Goal: Transaction & Acquisition: Obtain resource

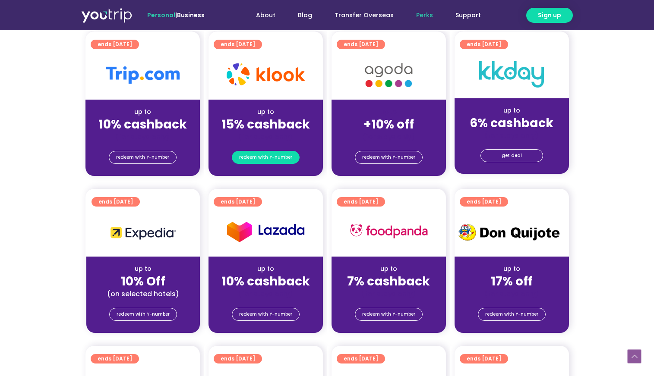
scroll to position [173, 0]
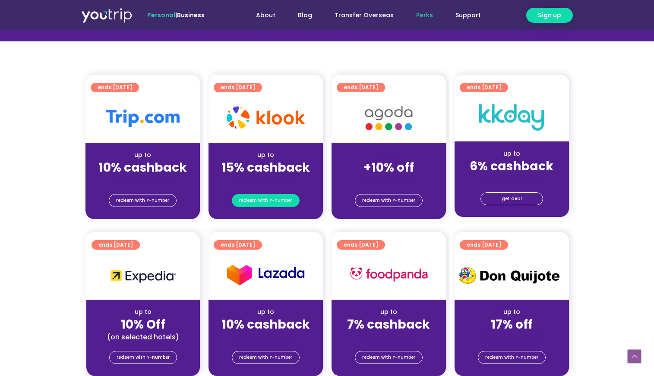
click at [261, 202] on span "redeem with Y-number" at bounding box center [265, 201] width 53 height 12
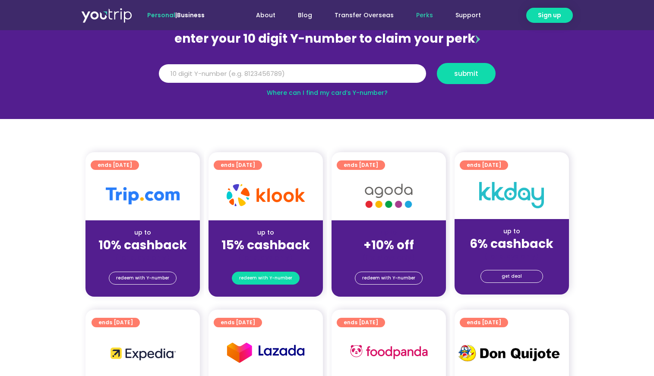
click at [261, 277] on span "redeem with Y-number" at bounding box center [265, 278] width 53 height 12
click at [209, 75] on input "Y Number" at bounding box center [292, 73] width 267 height 19
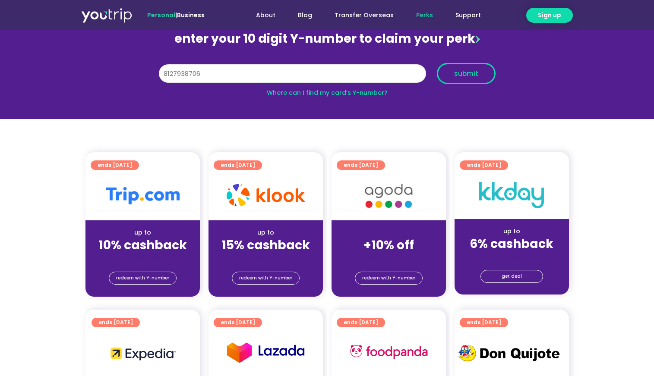
type input "8127938706"
click at [455, 77] on span "submit" at bounding box center [466, 73] width 24 height 6
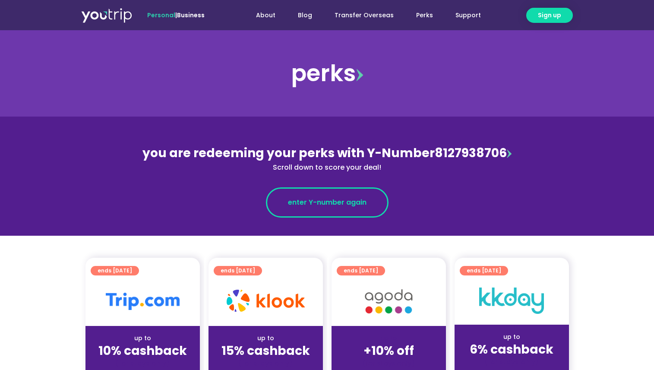
scroll to position [130, 0]
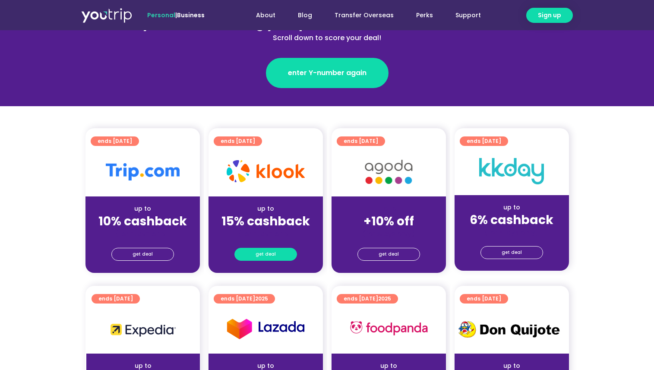
click at [267, 252] on span "get deal" at bounding box center [266, 254] width 20 height 12
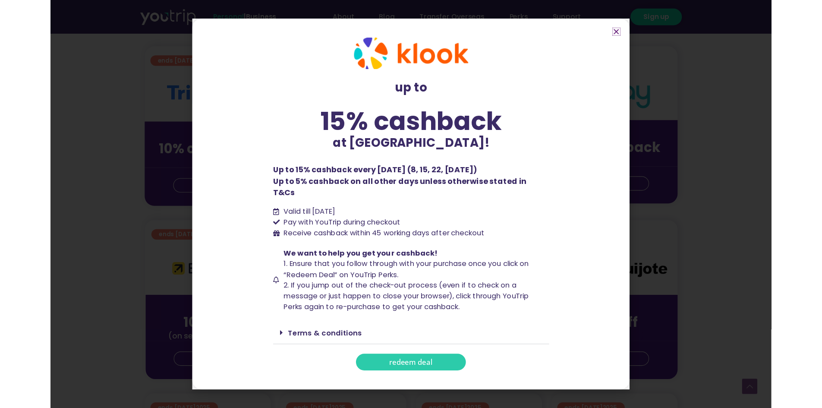
scroll to position [259, 0]
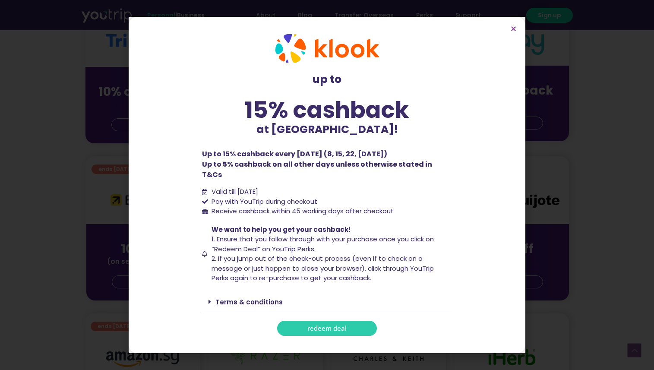
click at [209, 298] on icon at bounding box center [210, 301] width 3 height 7
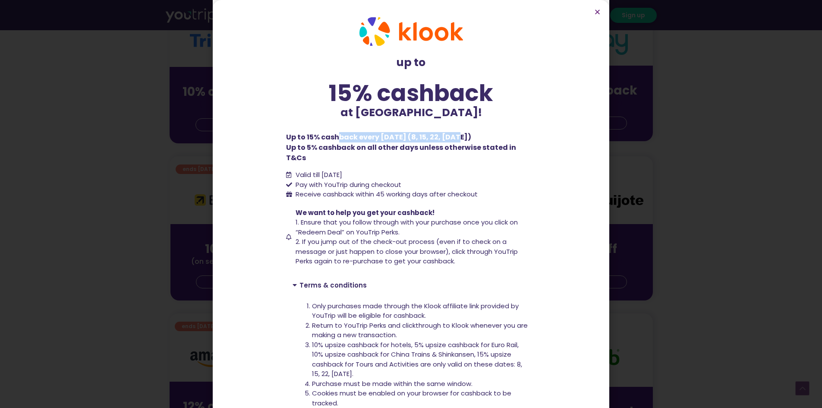
drag, startPoint x: 335, startPoint y: 136, endPoint x: 459, endPoint y: 140, distance: 124.0
click at [459, 140] on p "Up to 15% cashback every [DATE] (8, 15, 22, [DATE]) Up to 5% cashback on all ot…" at bounding box center [411, 147] width 250 height 31
click at [421, 140] on p "Up to 15% cashback every [DATE] (8, 15, 22, [DATE]) Up to 5% cashback on all ot…" at bounding box center [411, 147] width 250 height 31
click at [427, 138] on p "Up to 15% cashback every [DATE] (8, 15, 22, [DATE]) Up to 5% cashback on all ot…" at bounding box center [411, 147] width 250 height 31
drag, startPoint x: 431, startPoint y: 136, endPoint x: 462, endPoint y: 135, distance: 31.5
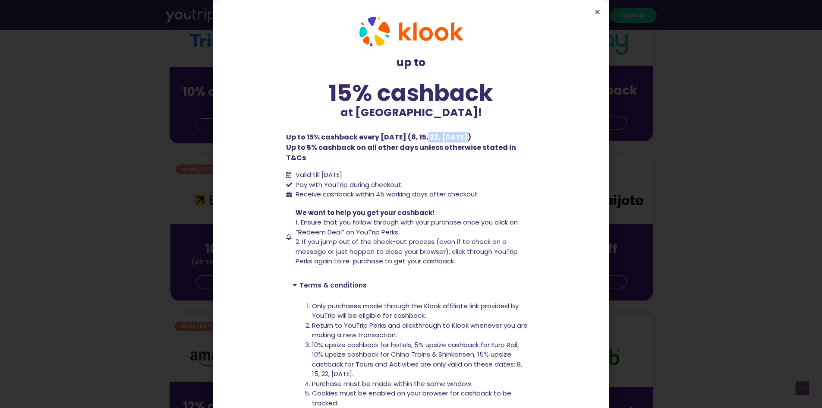
click at [462, 135] on p "Up to 15% cashback every [DATE] (8, 15, 22, [DATE]) Up to 5% cashback on all ot…" at bounding box center [411, 147] width 250 height 31
drag, startPoint x: 292, startPoint y: 135, endPoint x: 494, endPoint y: 139, distance: 202.1
click at [494, 139] on p "Up to 15% cashback every [DATE] (8, 15, 22, [DATE]) Up to 5% cashback on all ot…" at bounding box center [411, 147] width 250 height 31
drag, startPoint x: 291, startPoint y: 145, endPoint x: 380, endPoint y: 149, distance: 89.5
click at [380, 149] on p "Up to 15% cashback every [DATE] (8, 15, 22, [DATE]) Up to 5% cashback on all ot…" at bounding box center [411, 147] width 250 height 31
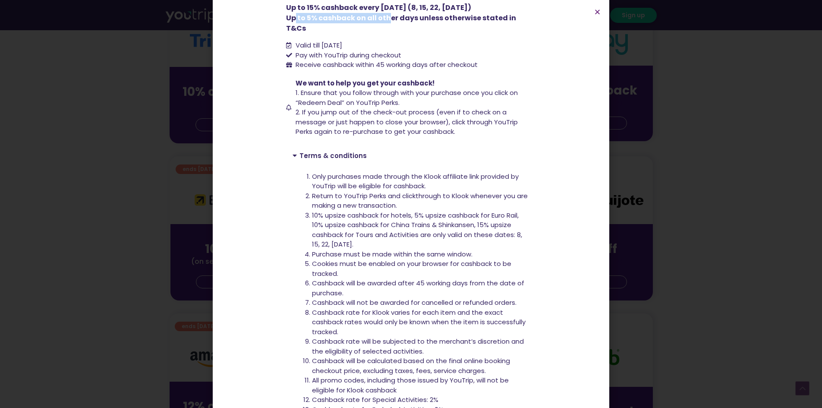
scroll to position [43, 0]
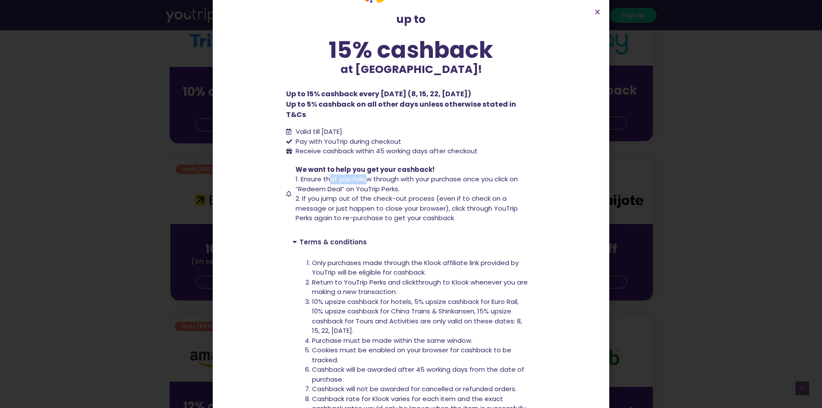
drag, startPoint x: 326, startPoint y: 170, endPoint x: 364, endPoint y: 166, distance: 37.3
click at [364, 174] on span "1. Ensure that you follow through with your purchase once you click on “Redeem …" at bounding box center [407, 183] width 222 height 19
click at [409, 146] on span "Receive cashback within 45 working days after checkout" at bounding box center [386, 151] width 184 height 10
drag, startPoint x: 304, startPoint y: 137, endPoint x: 429, endPoint y: 140, distance: 124.4
click at [429, 146] on span "Receive cashback within 45 working days after checkout" at bounding box center [386, 151] width 184 height 10
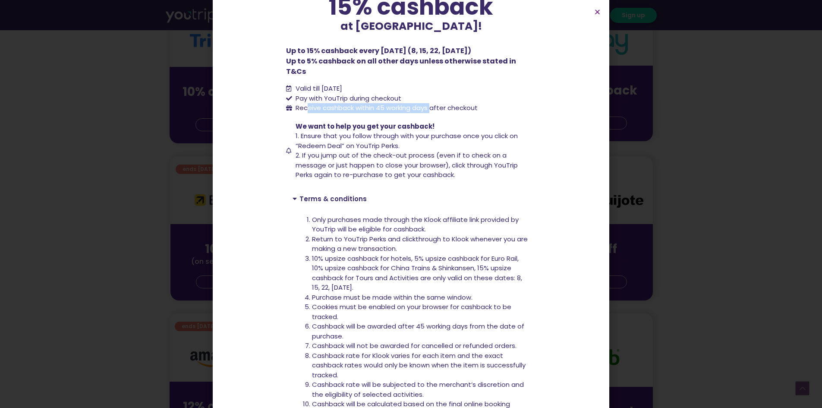
scroll to position [130, 0]
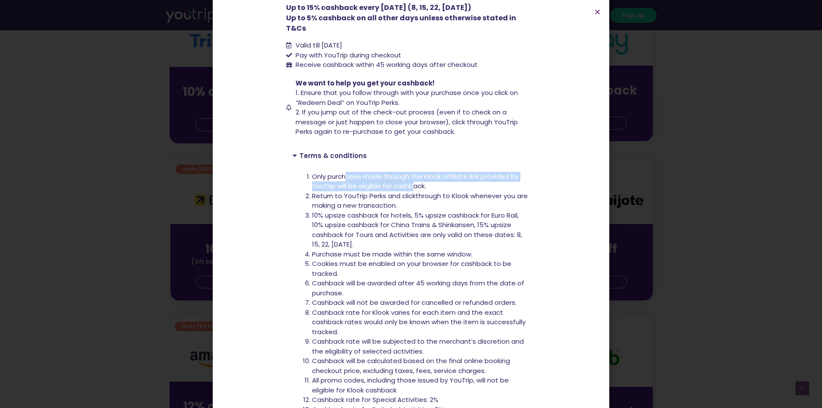
drag, startPoint x: 342, startPoint y: 166, endPoint x: 411, endPoint y: 180, distance: 69.9
click at [411, 180] on li "Only purchases made through the Klook affiliate link provided by YouTrip will b…" at bounding box center [421, 181] width 218 height 19
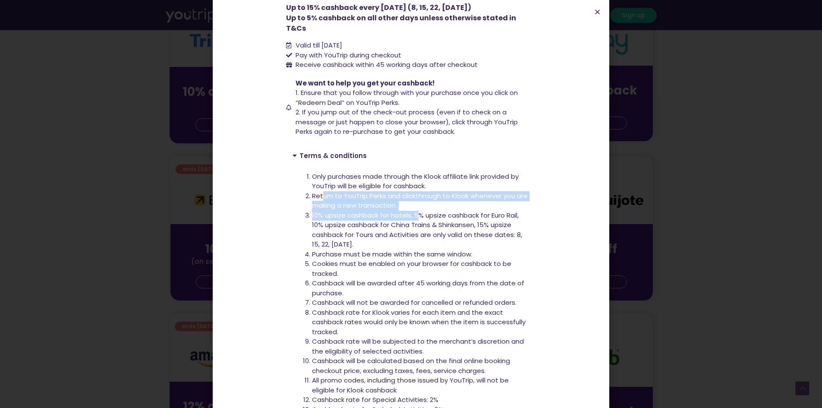
drag, startPoint x: 319, startPoint y: 185, endPoint x: 414, endPoint y: 201, distance: 96.2
click at [414, 201] on ol "Only purchases made through the Klook affiliate link provided by YouTrip will b…" at bounding box center [421, 293] width 218 height 243
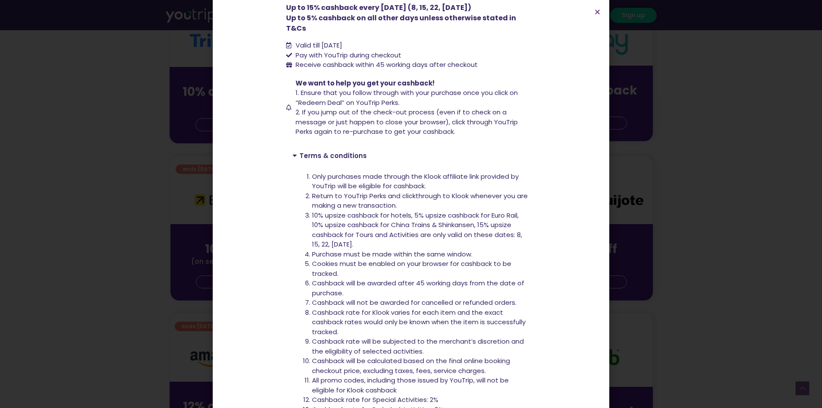
click at [441, 211] on span "10% upsize cashback for hotels, 5% upsize cashback for Euro Rail, 10% upsize ca…" at bounding box center [417, 230] width 210 height 38
drag, startPoint x: 311, startPoint y: 204, endPoint x: 335, endPoint y: 204, distance: 23.7
click at [335, 211] on span "10% upsize cashback for hotels, 5% upsize cashback for Euro Rail, 10% upsize ca…" at bounding box center [417, 230] width 210 height 38
click at [377, 218] on span "10% upsize cashback for hotels, 5% upsize cashback for Euro Rail, 10% upsize ca…" at bounding box center [417, 230] width 210 height 38
drag, startPoint x: 311, startPoint y: 205, endPoint x: 380, endPoint y: 231, distance: 73.5
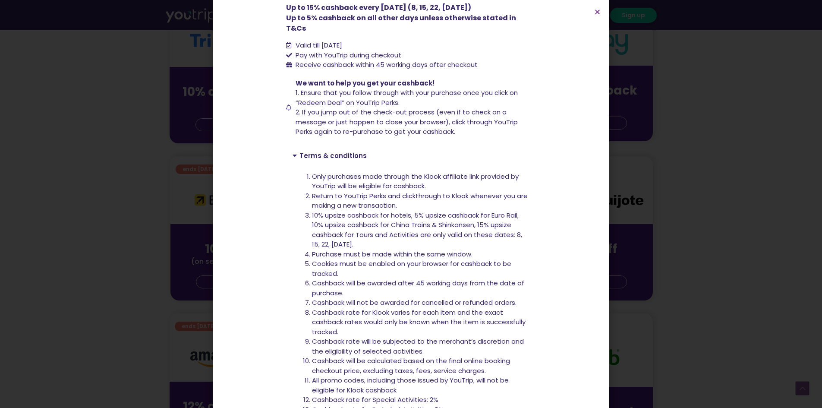
click at [380, 231] on li "10% upsize cashback for hotels, 5% upsize cashback for Euro Rail, 10% upsize ca…" at bounding box center [421, 230] width 218 height 39
click at [385, 228] on span "10% upsize cashback for hotels, 5% upsize cashback for Euro Rail, 10% upsize ca…" at bounding box center [417, 230] width 210 height 38
drag, startPoint x: 368, startPoint y: 225, endPoint x: 415, endPoint y: 226, distance: 46.6
click at [415, 226] on span "10% upsize cashback for hotels, 5% upsize cashback for Euro Rail, 10% upsize ca…" at bounding box center [417, 230] width 210 height 38
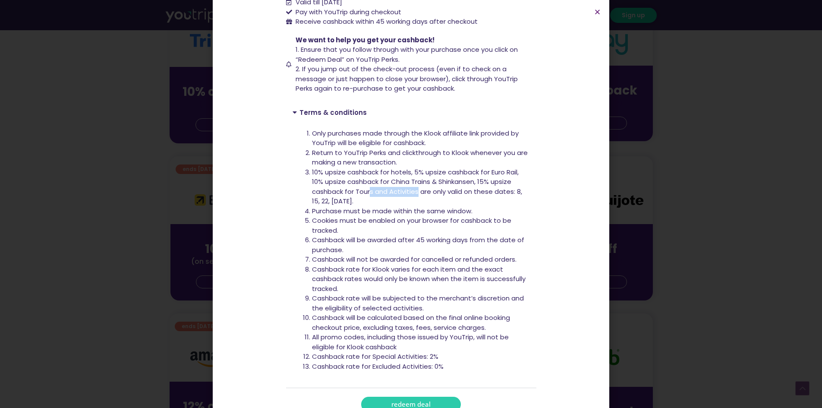
click at [397, 183] on span "10% upsize cashback for hotels, 5% upsize cashback for Euro Rail, 10% upsize ca…" at bounding box center [417, 187] width 210 height 38
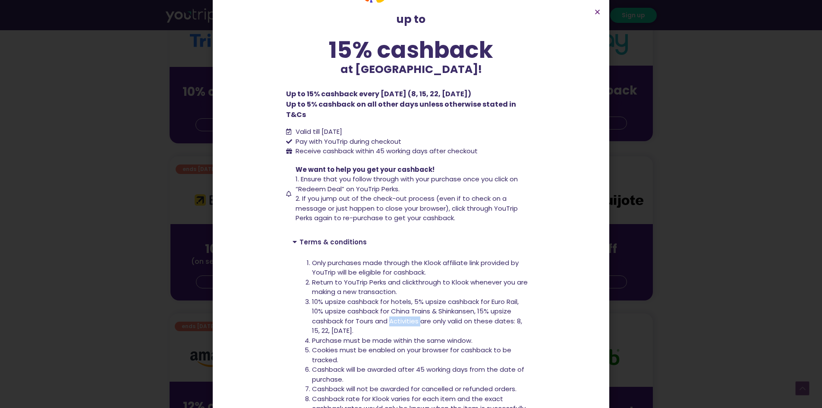
scroll to position [0, 0]
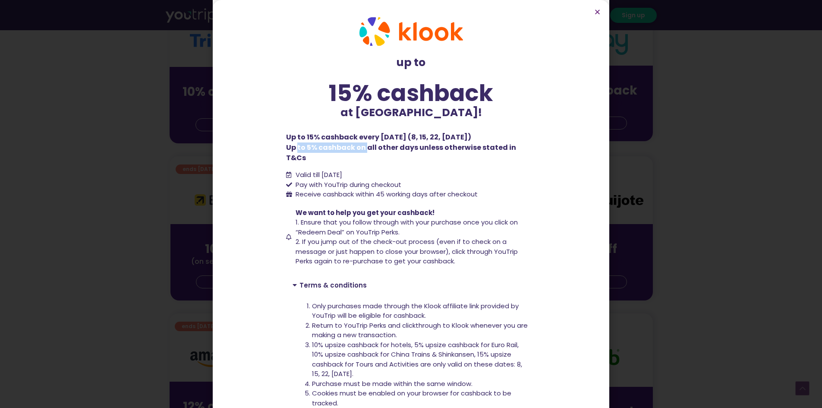
drag, startPoint x: 291, startPoint y: 145, endPoint x: 358, endPoint y: 142, distance: 67.0
click at [358, 142] on p "Up to 15% cashback every [DATE] (8, 15, 22, [DATE]) Up to 5% cashback on all ot…" at bounding box center [411, 147] width 250 height 31
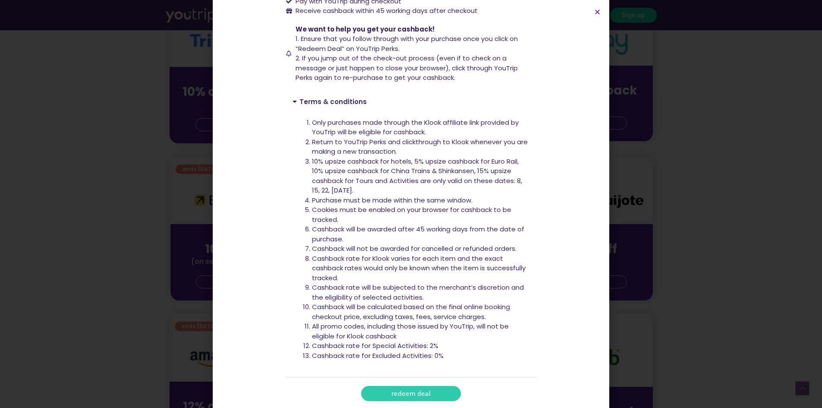
click at [416, 370] on span "redeem deal" at bounding box center [411, 393] width 39 height 6
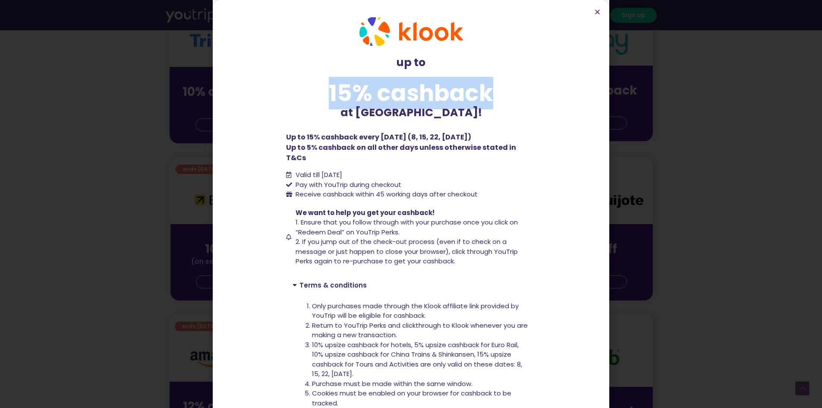
drag, startPoint x: 329, startPoint y: 89, endPoint x: 522, endPoint y: 92, distance: 193.0
click at [522, 92] on div "15% cashback" at bounding box center [411, 93] width 250 height 23
drag, startPoint x: 397, startPoint y: 64, endPoint x: 470, endPoint y: 112, distance: 87.1
click at [470, 112] on div "up to 15% cashback at [GEOGRAPHIC_DATA]!" at bounding box center [411, 87] width 250 height 66
click at [470, 112] on p "at [GEOGRAPHIC_DATA]!" at bounding box center [411, 112] width 250 height 16
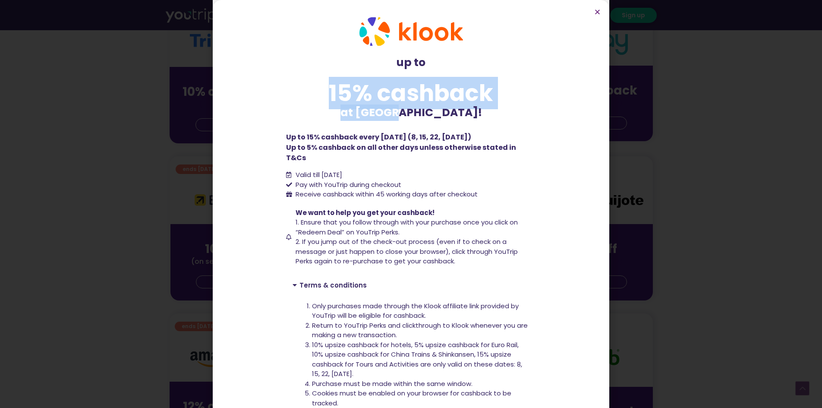
drag, startPoint x: 326, startPoint y: 92, endPoint x: 522, endPoint y: 107, distance: 197.5
click at [522, 107] on div "up to 15% cashback at [GEOGRAPHIC_DATA]!" at bounding box center [411, 87] width 250 height 66
drag, startPoint x: 283, startPoint y: 136, endPoint x: 507, endPoint y: 137, distance: 224.1
click at [507, 137] on p "Up to 15% cashback every [DATE] (8, 15, 22, [DATE]) Up to 5% cashback on all ot…" at bounding box center [411, 147] width 250 height 31
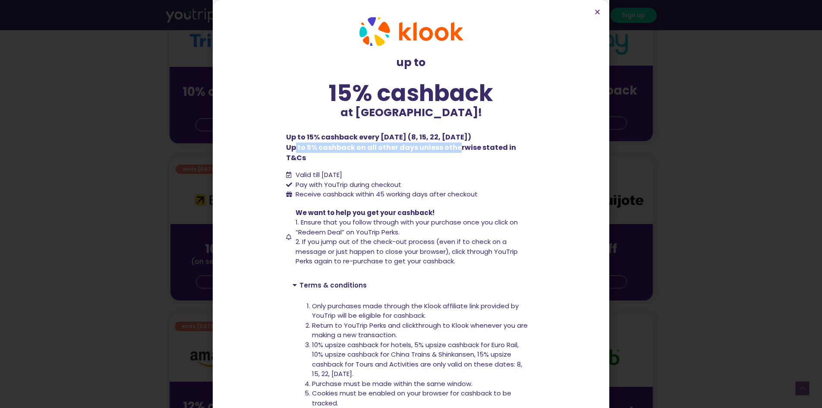
drag, startPoint x: 288, startPoint y: 147, endPoint x: 446, endPoint y: 149, distance: 158.0
click at [446, 149] on p "Up to 15% cashback every [DATE] (8, 15, 22, [DATE]) Up to 5% cashback on all ot…" at bounding box center [411, 147] width 250 height 31
drag, startPoint x: 295, startPoint y: 137, endPoint x: 419, endPoint y: 139, distance: 124.4
click at [419, 139] on p "Up to 15% cashback every [DATE] (8, 15, 22, [DATE]) Up to 5% cashback on all ot…" at bounding box center [411, 147] width 250 height 31
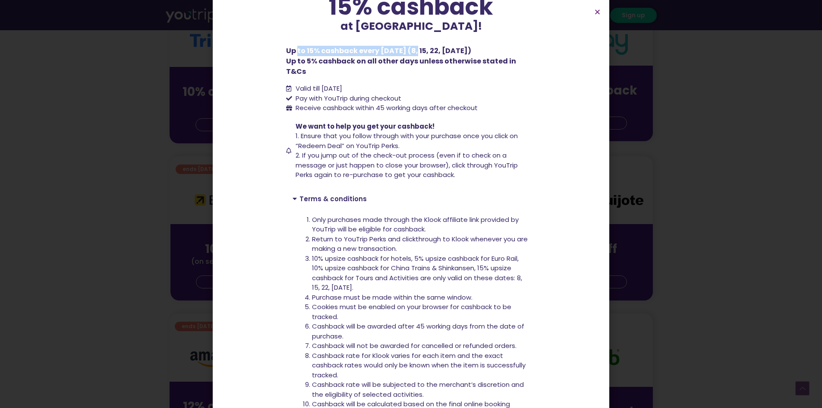
drag, startPoint x: 309, startPoint y: 248, endPoint x: 387, endPoint y: 275, distance: 82.3
click at [387, 275] on li "10% upsize cashback for hotels, 5% upsize cashback for Euro Rail, 10% upsize ca…" at bounding box center [421, 273] width 218 height 39
click at [400, 265] on span "10% upsize cashback for hotels, 5% upsize cashback for Euro Rail, 10% upsize ca…" at bounding box center [417, 273] width 210 height 38
drag, startPoint x: 367, startPoint y: 278, endPoint x: 308, endPoint y: 247, distance: 66.4
click at [312, 254] on li "10% upsize cashback for hotels, 5% upsize cashback for Euro Rail, 10% upsize ca…" at bounding box center [421, 273] width 218 height 39
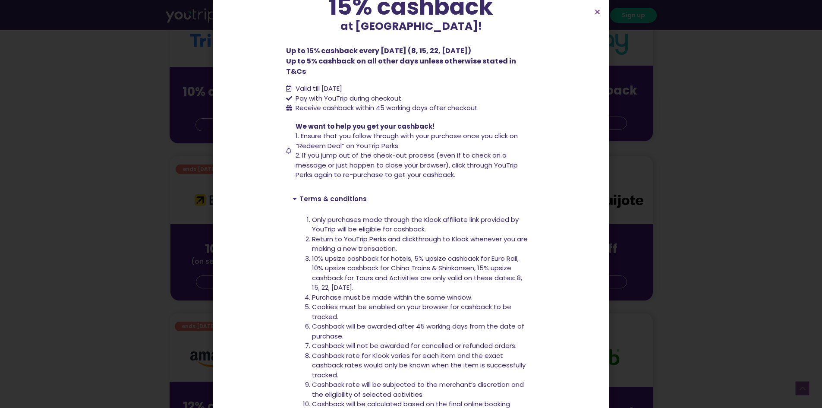
click at [439, 270] on span "10% upsize cashback for hotels, 5% upsize cashback for Euro Rail, 10% upsize ca…" at bounding box center [417, 273] width 210 height 38
click at [405, 269] on span "10% upsize cashback for hotels, 5% upsize cashback for Euro Rail, 10% upsize ca…" at bounding box center [417, 273] width 210 height 38
drag, startPoint x: 294, startPoint y: 96, endPoint x: 491, endPoint y: 102, distance: 197.4
click at [491, 103] on li "Receive cashback within 45 working days after checkout" at bounding box center [411, 108] width 250 height 10
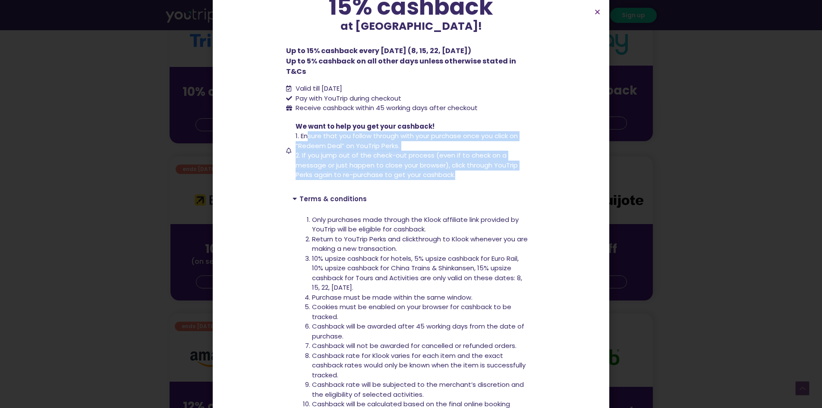
drag, startPoint x: 305, startPoint y: 127, endPoint x: 463, endPoint y: 162, distance: 162.0
click at [463, 162] on span "We want to help you get your cashback! 1. Ensure that you follow through with y…" at bounding box center [415, 151] width 243 height 58
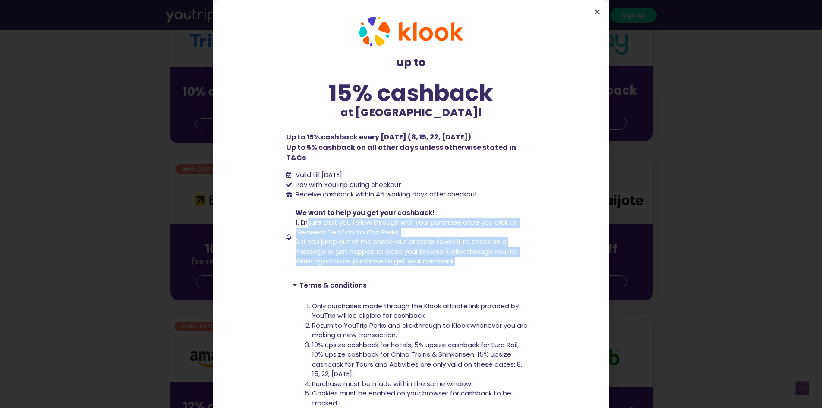
click at [596, 12] on icon "Close" at bounding box center [598, 12] width 6 height 6
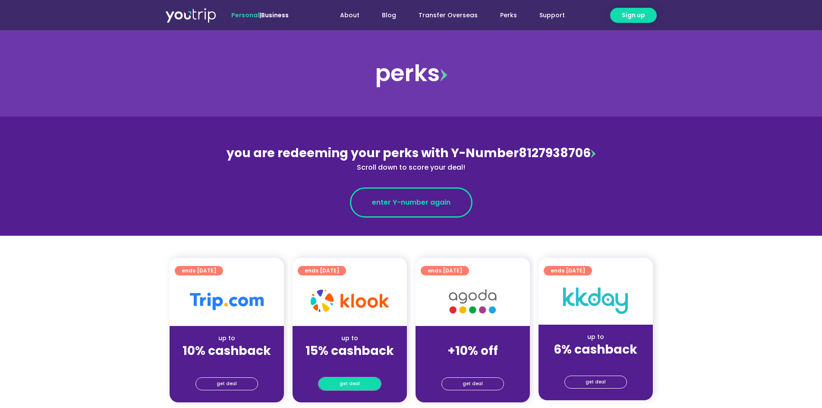
scroll to position [173, 0]
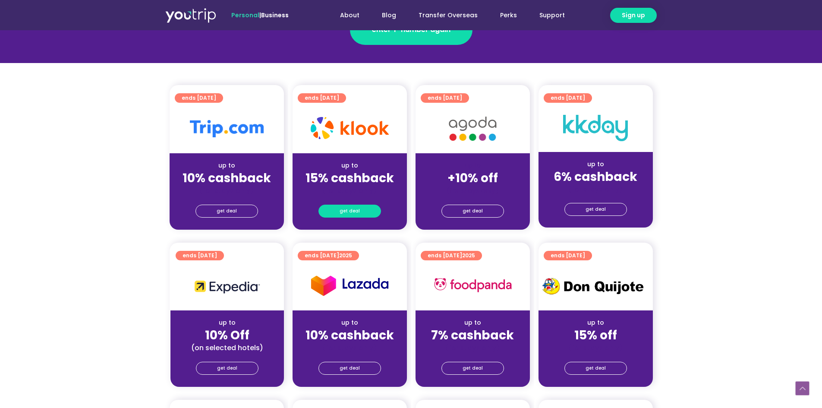
click at [353, 210] on span "get deal" at bounding box center [350, 211] width 20 height 12
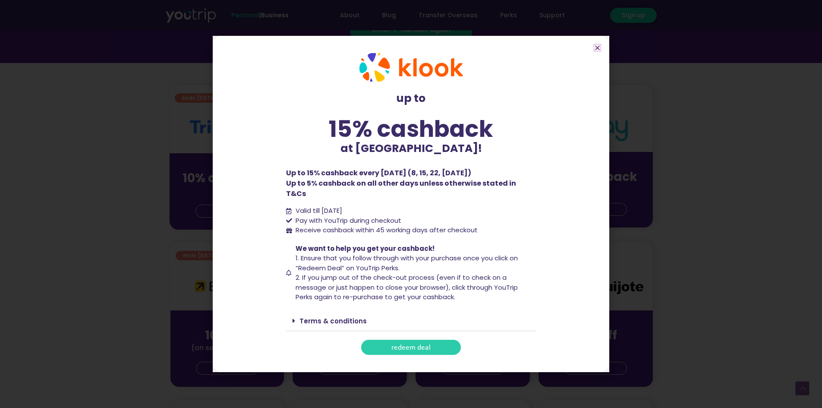
scroll to position [345, 0]
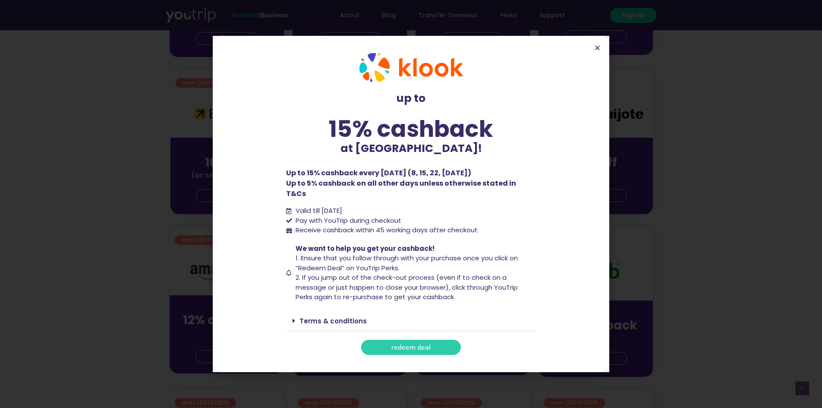
click at [334, 316] on link "Terms & conditions" at bounding box center [333, 320] width 67 height 9
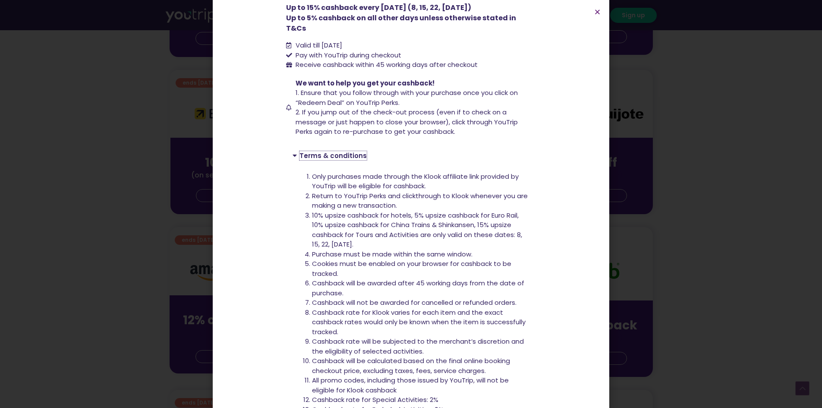
scroll to position [183, 0]
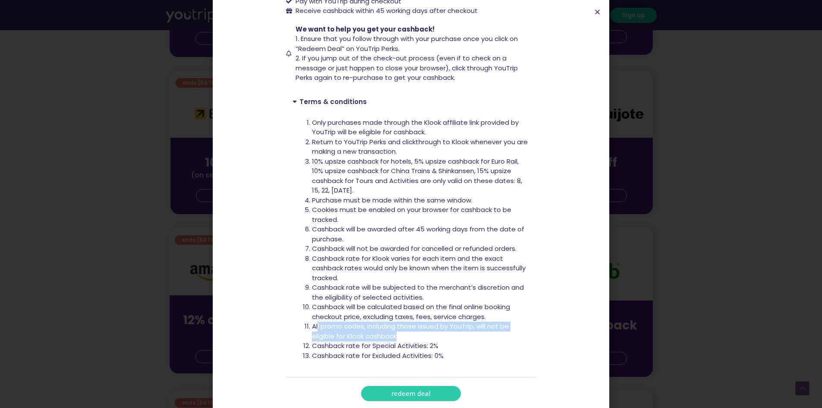
drag, startPoint x: 314, startPoint y: 320, endPoint x: 405, endPoint y: 326, distance: 91.3
click at [405, 326] on li "All promo codes, including those issued by YouTrip, will not be eligible for Kl…" at bounding box center [421, 331] width 218 height 19
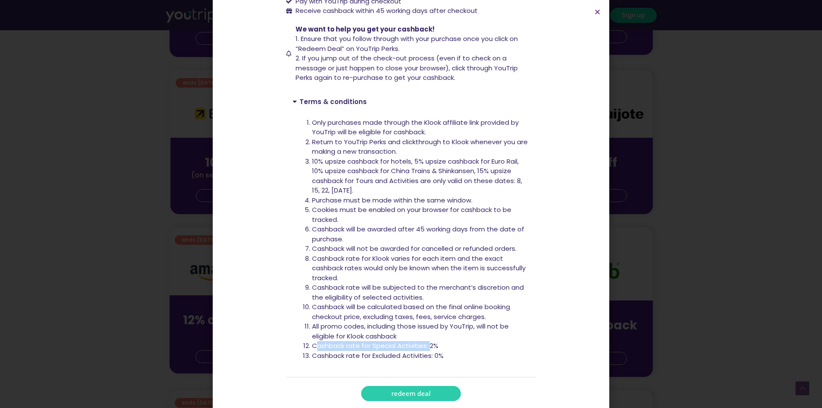
drag, startPoint x: 314, startPoint y: 336, endPoint x: 427, endPoint y: 336, distance: 113.5
click at [427, 341] on li "Cashback rate for Special Activities: 2%" at bounding box center [421, 346] width 218 height 10
drag, startPoint x: 440, startPoint y: 338, endPoint x: 385, endPoint y: 334, distance: 55.4
click at [385, 341] on li "Cashback rate for Special Activities: 2%" at bounding box center [421, 346] width 218 height 10
click at [420, 370] on span "redeem deal" at bounding box center [411, 393] width 39 height 6
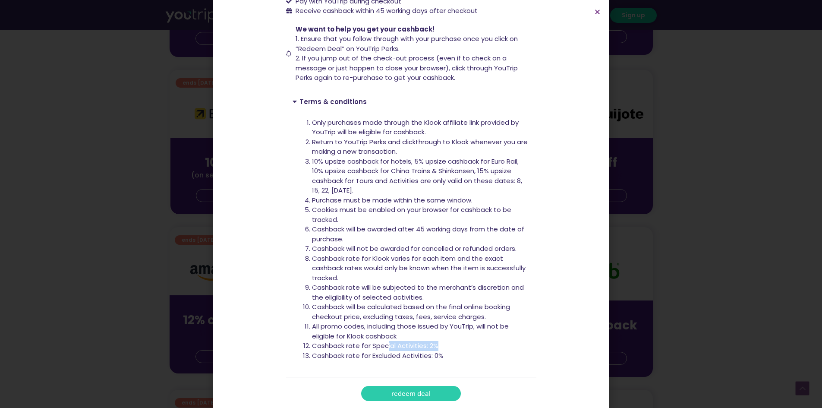
scroll to position [518, 0]
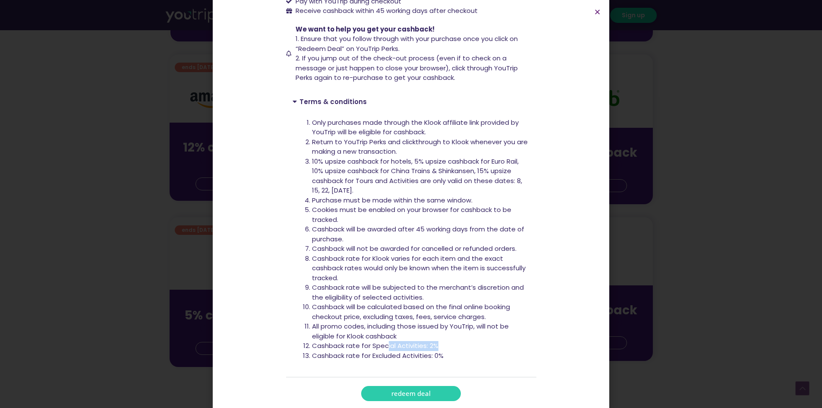
click at [422, 370] on span "redeem deal" at bounding box center [411, 393] width 39 height 6
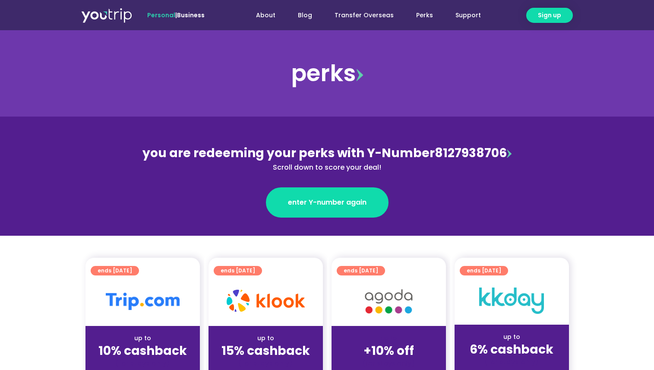
scroll to position [216, 0]
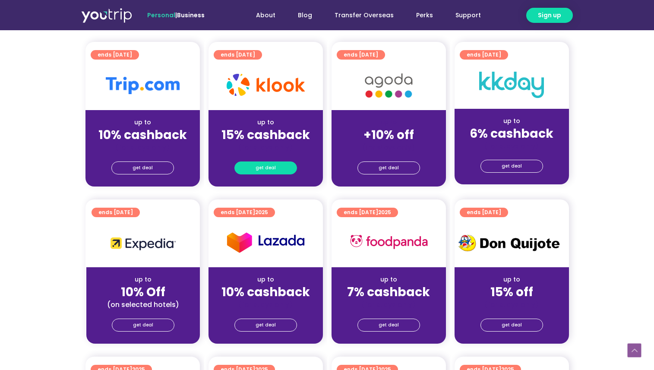
click at [260, 163] on span "get deal" at bounding box center [266, 168] width 20 height 12
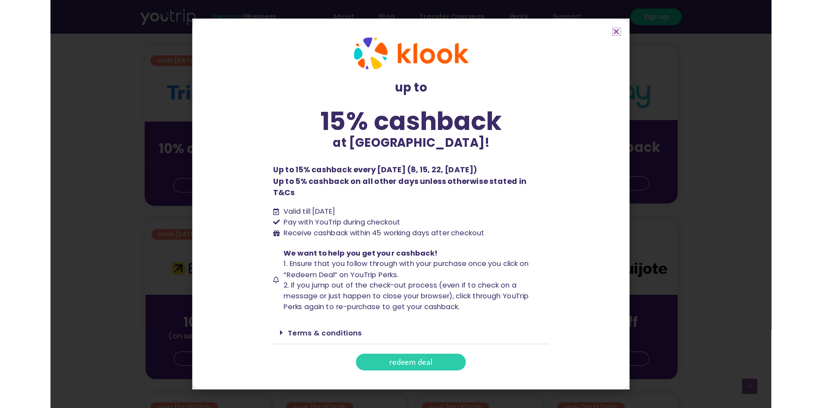
scroll to position [173, 0]
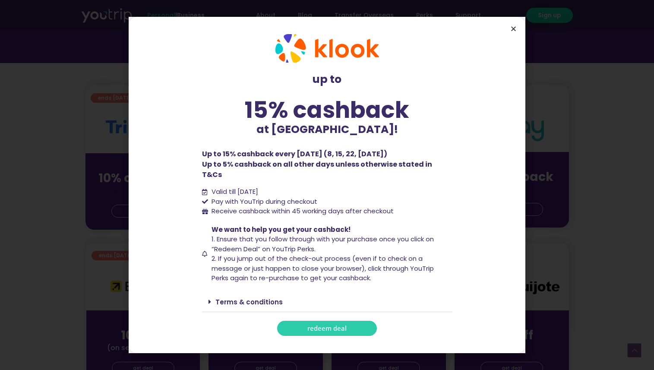
click at [514, 32] on icon "Close" at bounding box center [513, 28] width 6 height 6
